Goal: Task Accomplishment & Management: Manage account settings

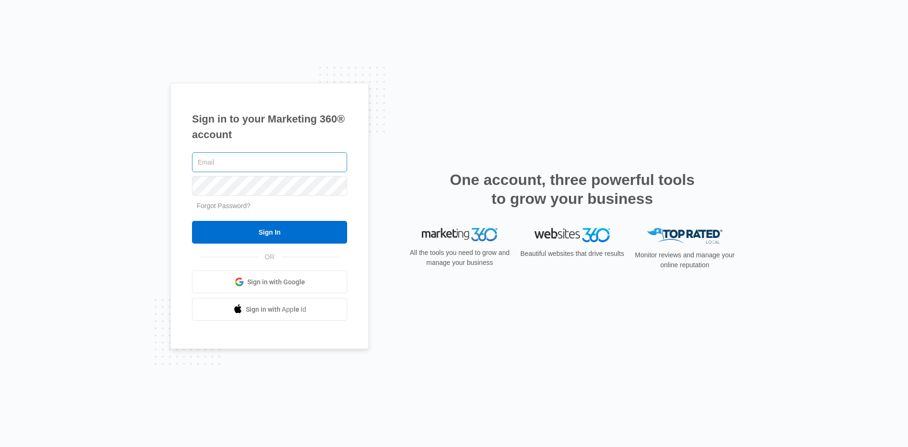
click at [220, 161] on input "text" at bounding box center [269, 162] width 155 height 20
type input "[PERSON_NAME][EMAIL_ADDRESS][DOMAIN_NAME]"
click at [192, 221] on input "Sign In" at bounding box center [269, 232] width 155 height 23
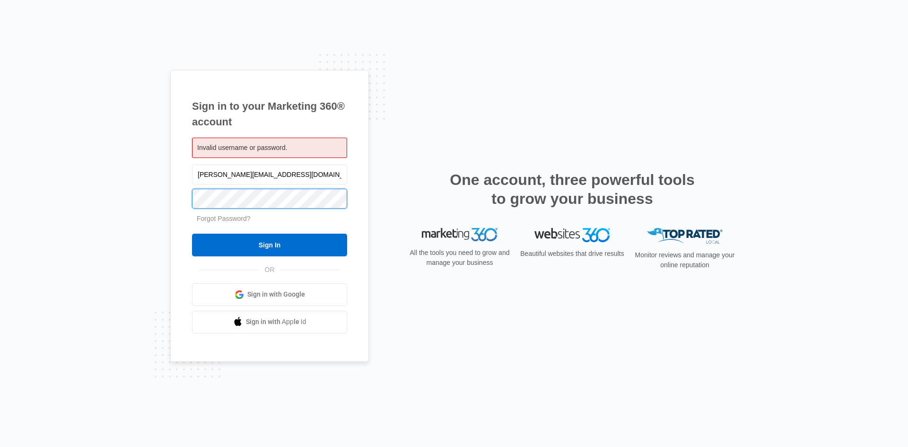
click at [192, 234] on input "Sign In" at bounding box center [269, 245] width 155 height 23
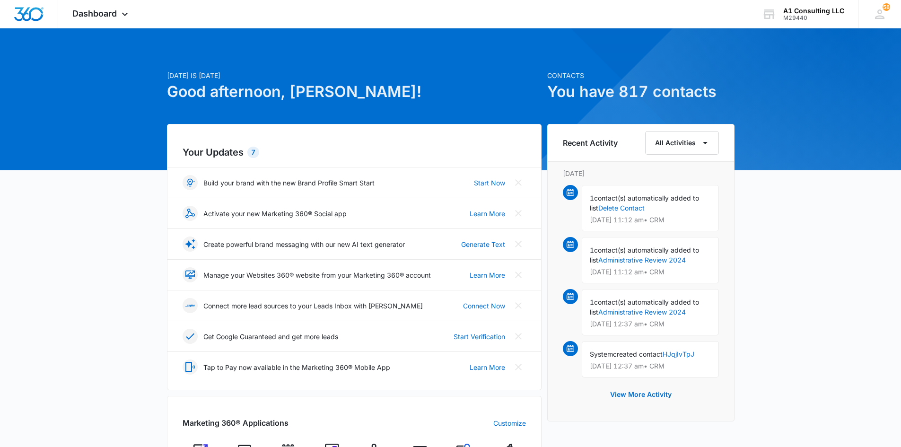
scroll to position [316, 0]
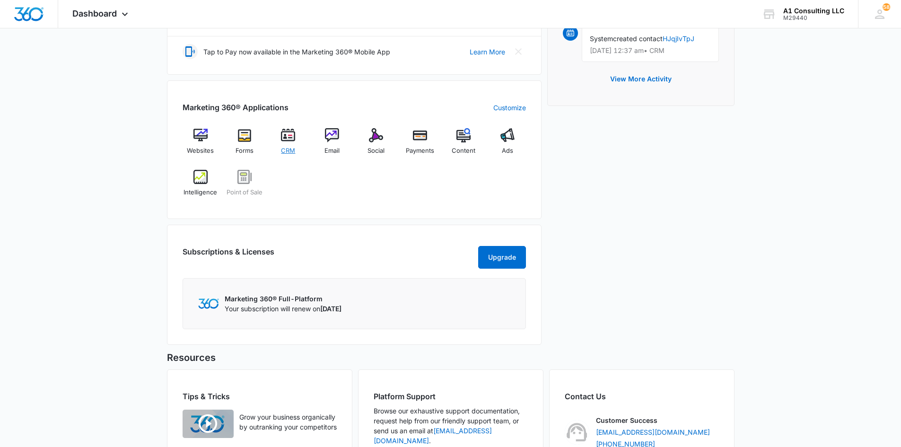
click at [284, 141] on img at bounding box center [288, 135] width 14 height 14
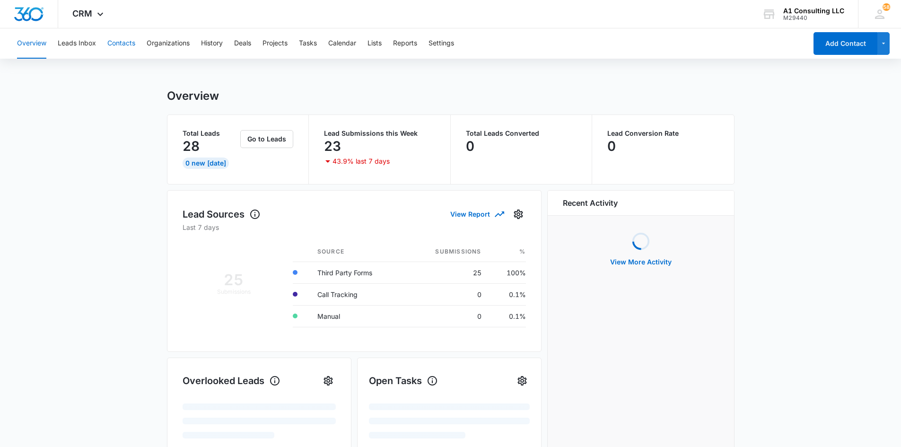
click at [120, 42] on button "Contacts" at bounding box center [121, 43] width 28 height 30
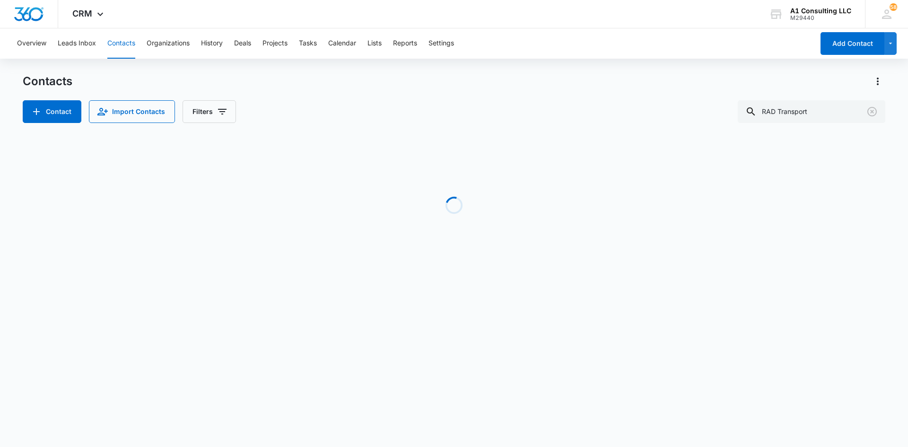
click at [620, 42] on div "Overview Leads Inbox Contacts Organizations History Deals Projects Tasks Calend…" at bounding box center [412, 43] width 803 height 30
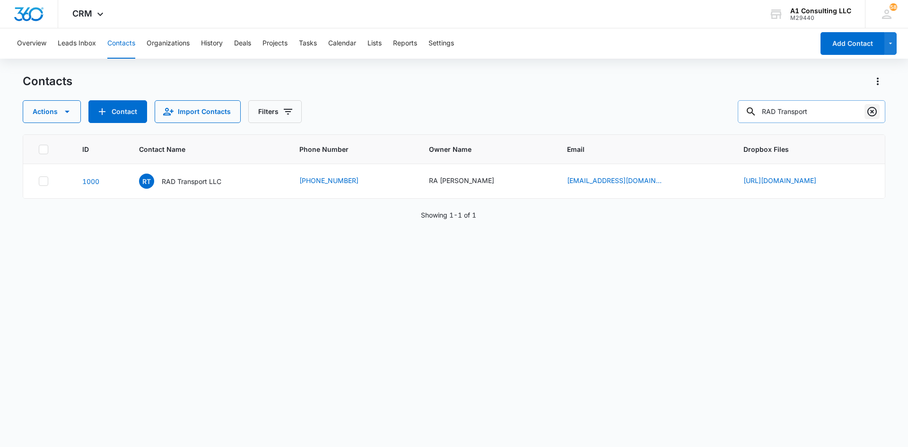
click at [873, 114] on icon "Clear" at bounding box center [872, 111] width 11 height 11
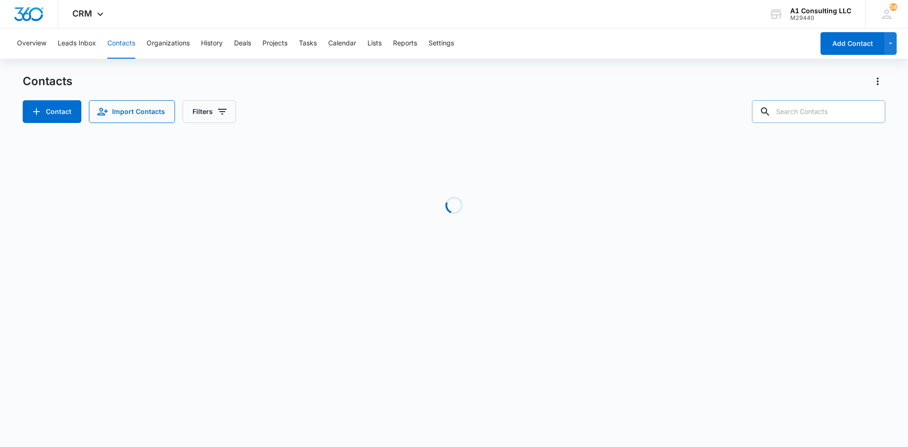
click at [642, 71] on div "Overview Leads Inbox Contacts Organizations History Deals Projects Tasks Calend…" at bounding box center [454, 157] width 908 height 259
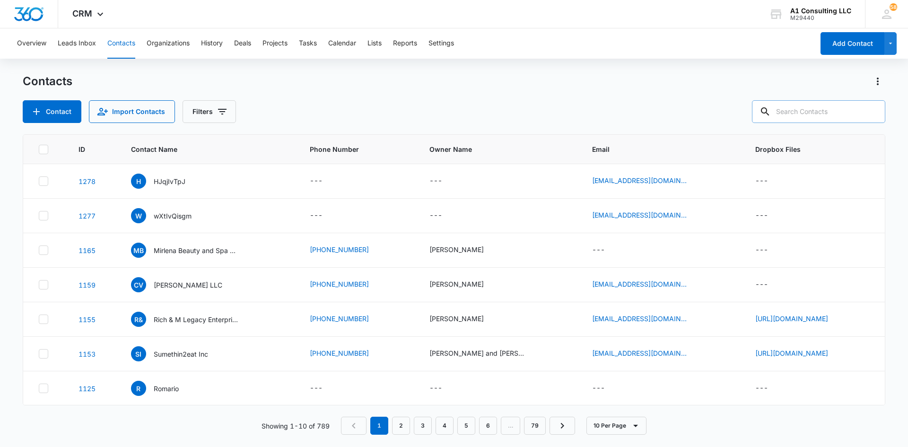
click at [561, 93] on div "Contacts Contact Import Contacts Filters" at bounding box center [454, 98] width 863 height 49
click at [44, 183] on icon at bounding box center [43, 181] width 9 height 9
click at [39, 182] on input "checkbox" at bounding box center [38, 181] width 0 height 0
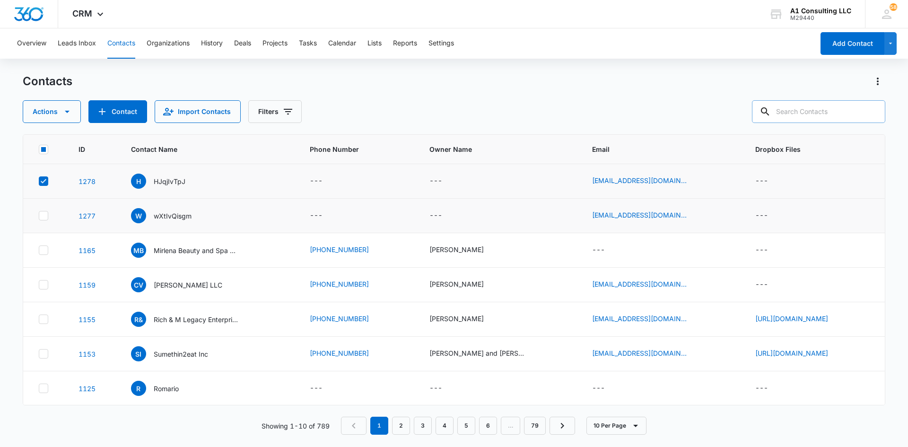
click at [42, 216] on icon at bounding box center [43, 216] width 9 height 9
click at [39, 216] on input "checkbox" at bounding box center [38, 216] width 0 height 0
click at [72, 115] on button "Actions" at bounding box center [52, 111] width 58 height 23
click at [51, 213] on div "Delete" at bounding box center [56, 213] width 43 height 7
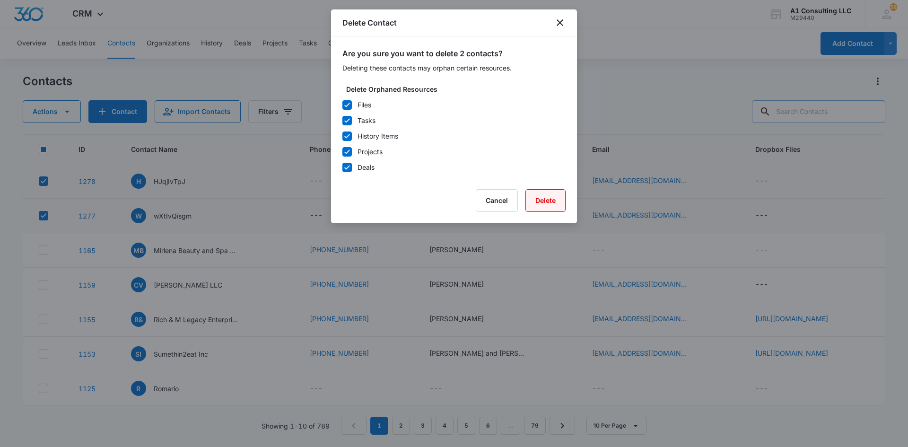
click at [555, 201] on button "Delete" at bounding box center [546, 200] width 40 height 23
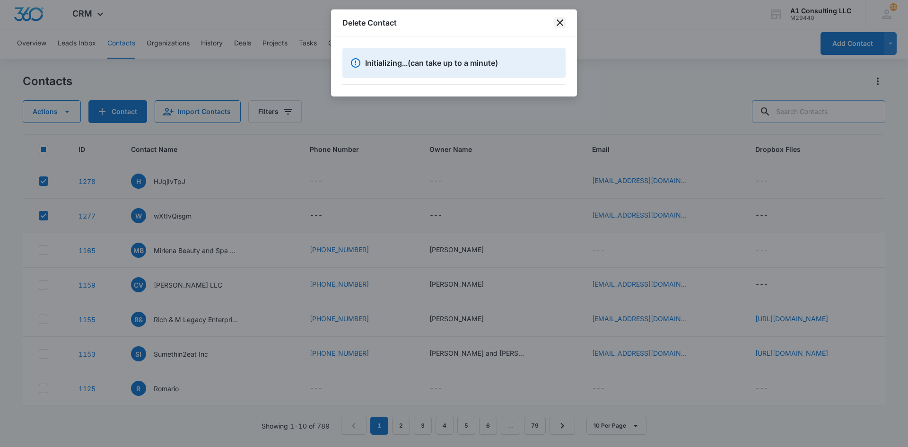
click at [559, 22] on icon "close" at bounding box center [560, 22] width 11 height 11
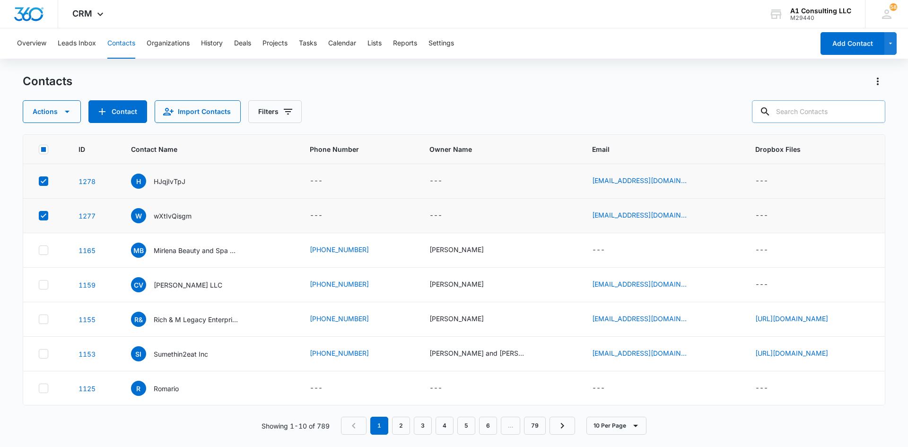
click at [489, 106] on div "Actions Contact Import Contacts Filters" at bounding box center [454, 111] width 863 height 23
click at [117, 39] on button "Contacts" at bounding box center [121, 43] width 28 height 30
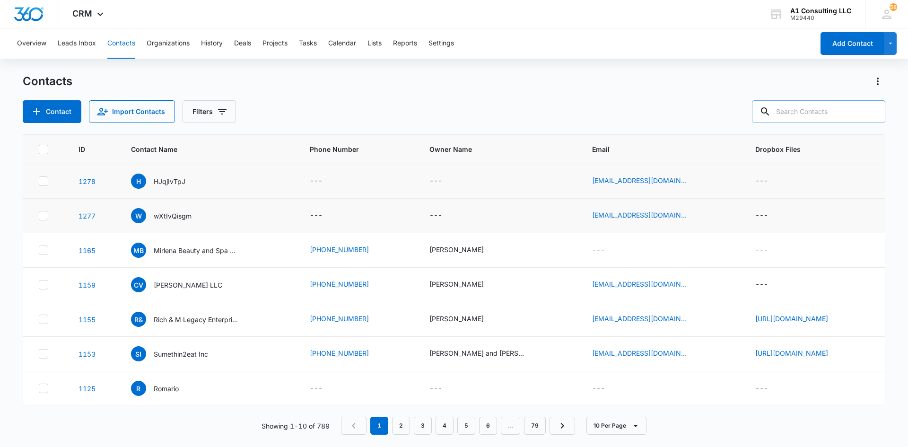
click at [562, 96] on div "Contacts Contact Import Contacts Filters" at bounding box center [454, 98] width 863 height 49
click at [532, 82] on div "Contacts" at bounding box center [454, 81] width 863 height 15
click at [807, 110] on input "text" at bounding box center [818, 111] width 133 height 23
type input "reginald"
